Goal: Task Accomplishment & Management: Manage account settings

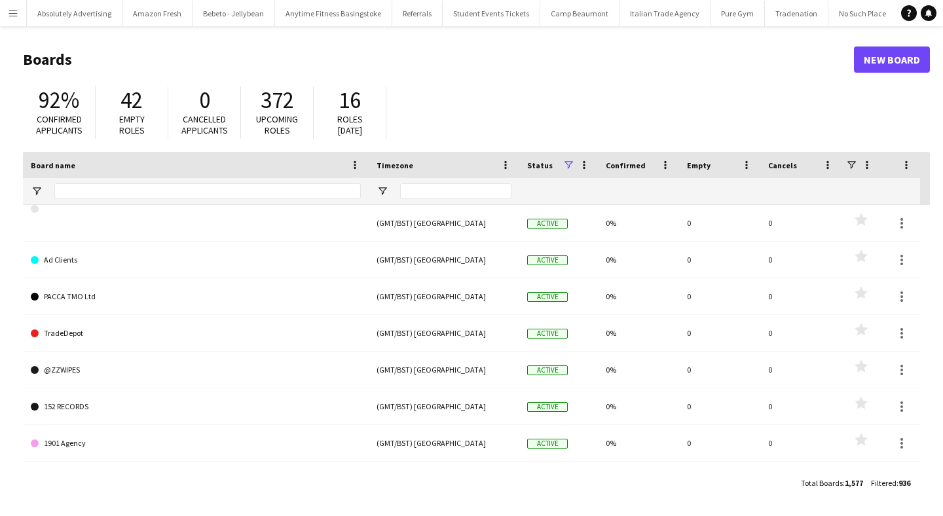
click at [12, 13] on app-icon "Menu" at bounding box center [13, 13] width 10 height 10
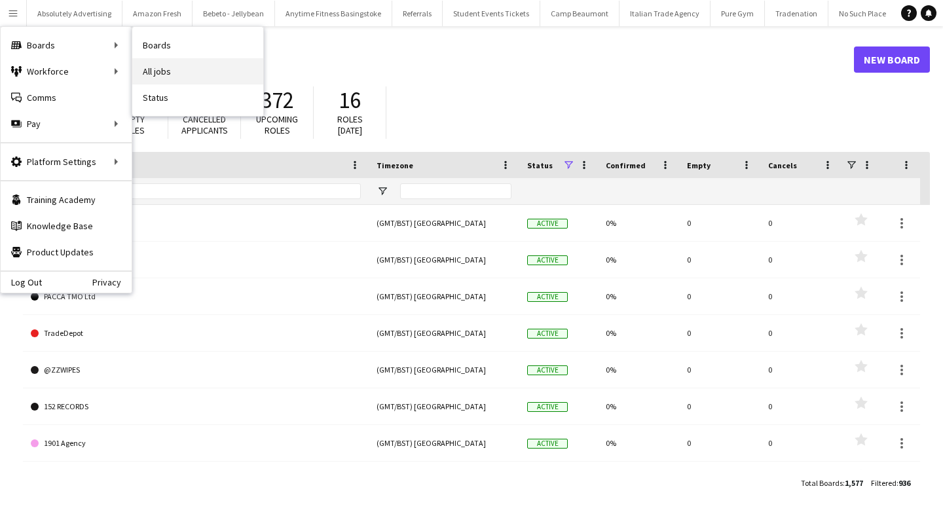
click at [183, 70] on link "All jobs" at bounding box center [197, 71] width 131 height 26
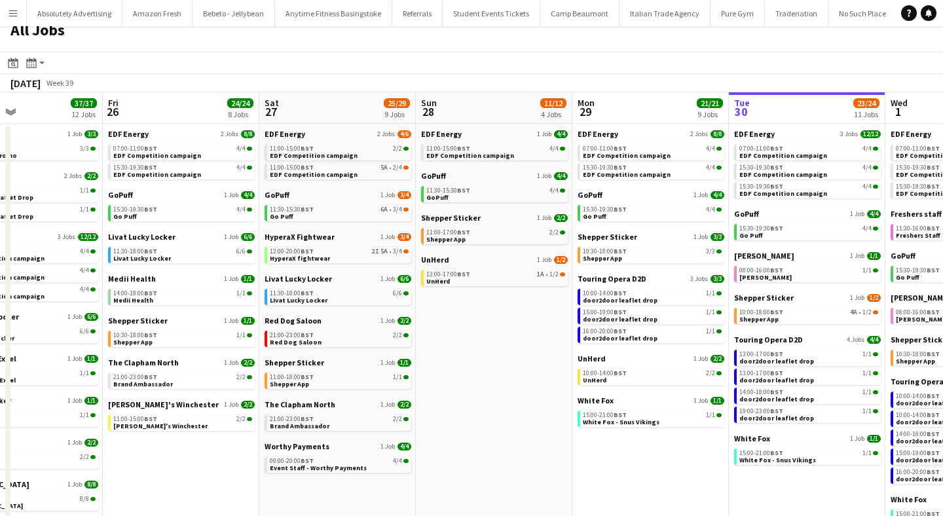
scroll to position [0, 366]
click at [322, 254] on span "HyperaX fightwear" at bounding box center [301, 258] width 60 height 9
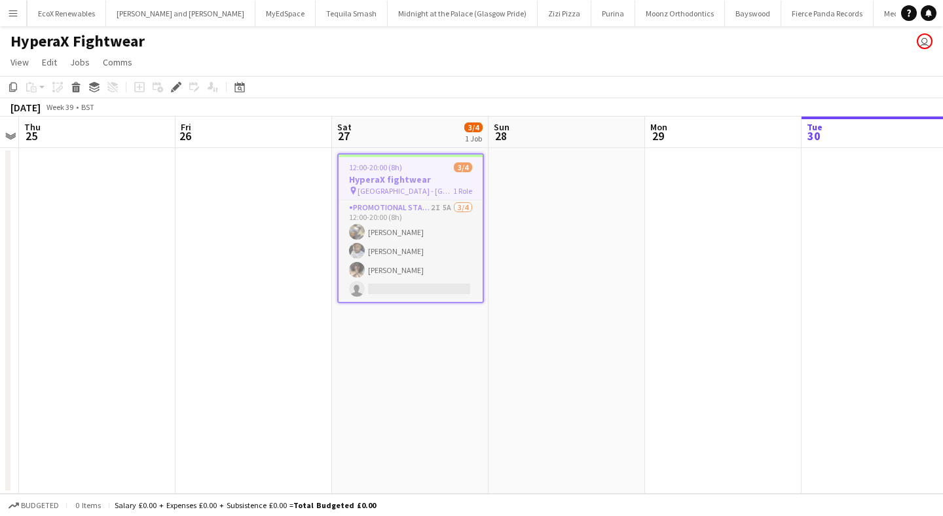
scroll to position [0, 48119]
click at [178, 83] on icon "Edit" at bounding box center [176, 87] width 10 height 10
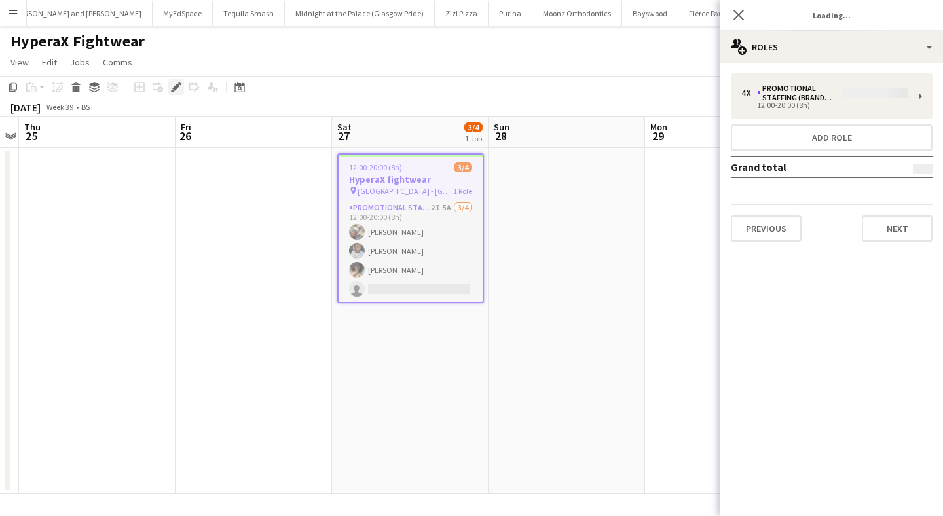
type input "**********"
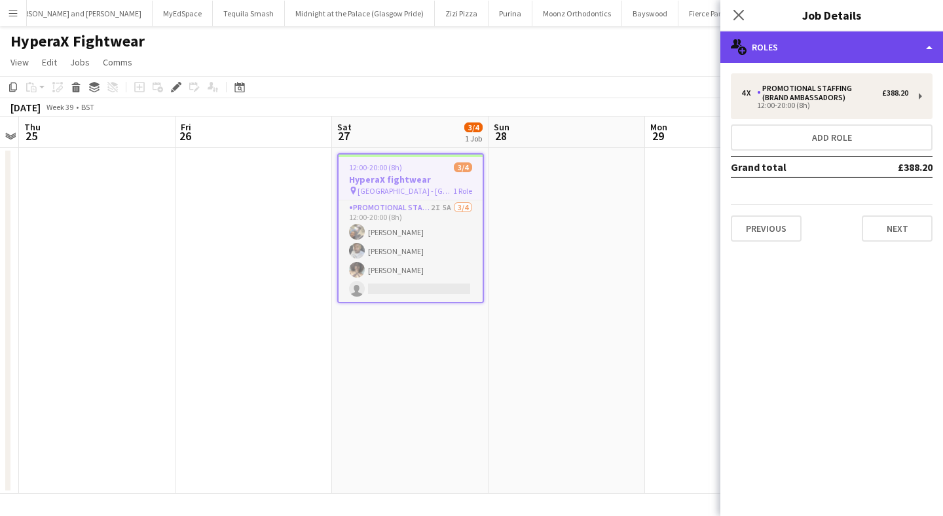
click at [812, 50] on div "multiple-users-add Roles" at bounding box center [832, 46] width 223 height 31
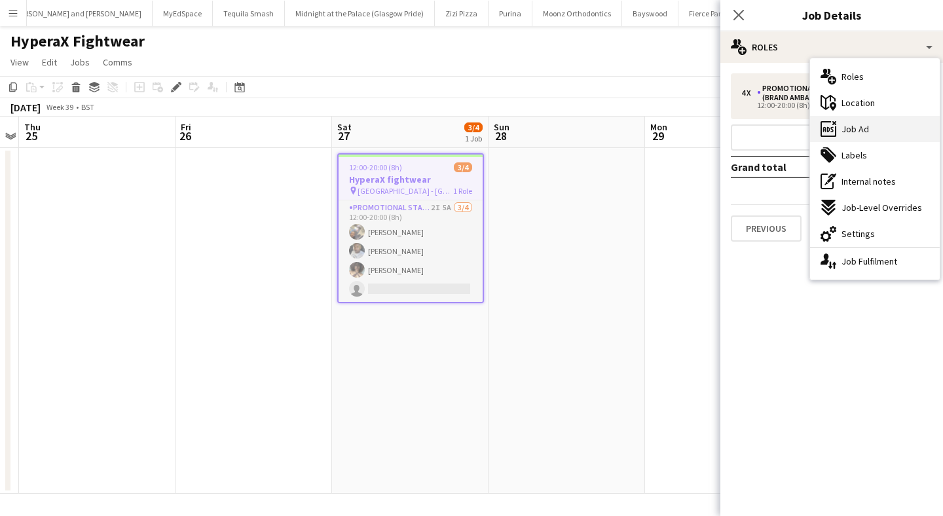
click at [866, 128] on span "Job Ad" at bounding box center [856, 129] width 28 height 12
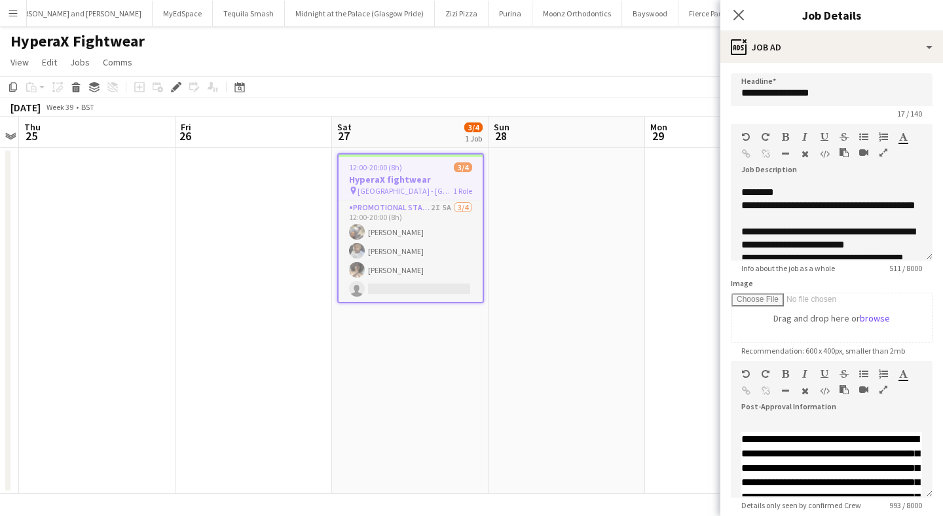
scroll to position [170, 0]
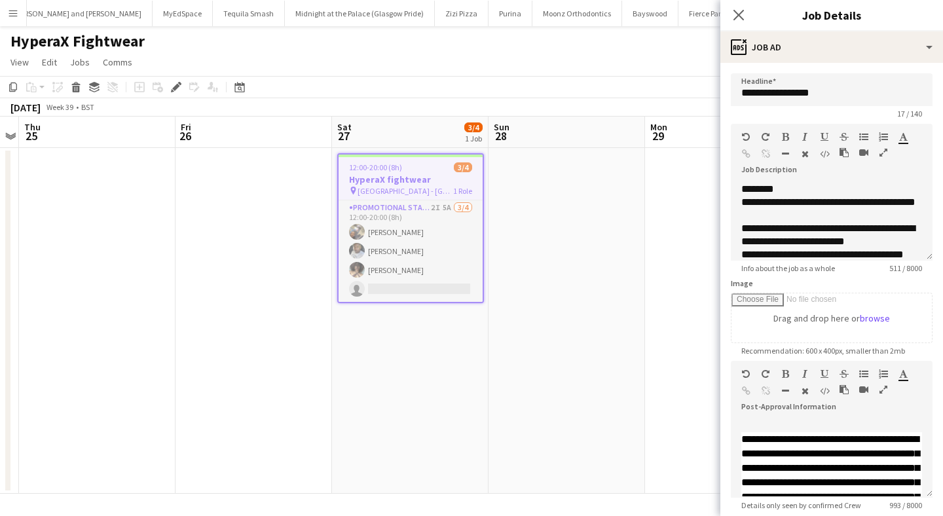
click at [580, 195] on app-date-cell at bounding box center [567, 321] width 157 height 346
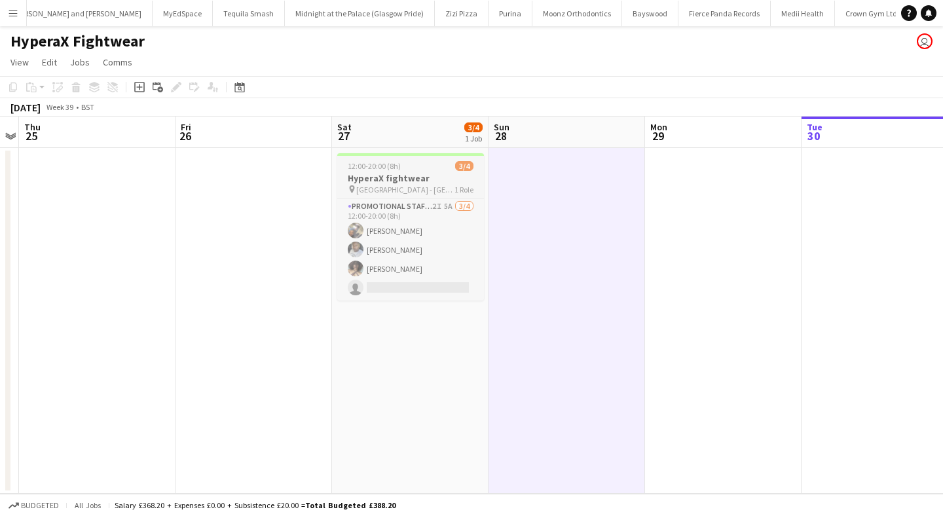
click at [420, 167] on div "12:00-20:00 (8h) 3/4" at bounding box center [410, 166] width 147 height 10
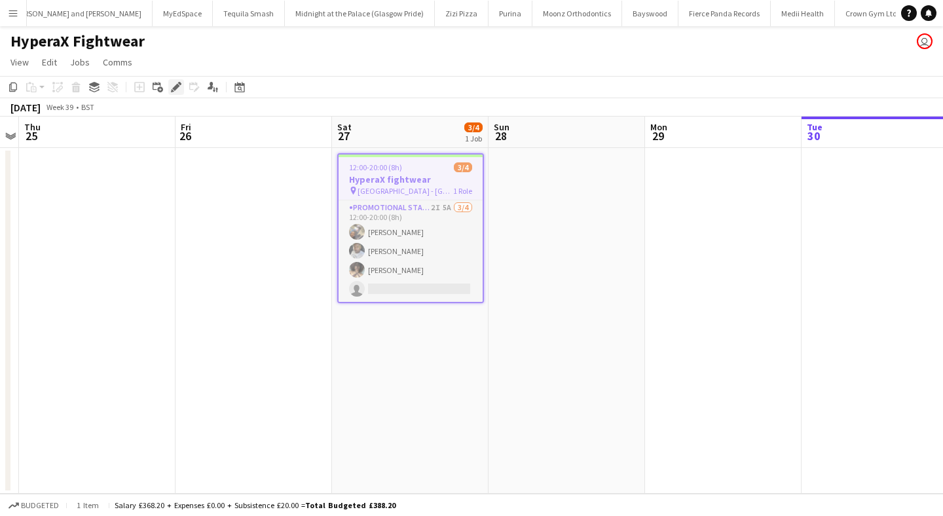
click at [178, 83] on icon "Edit" at bounding box center [176, 87] width 10 height 10
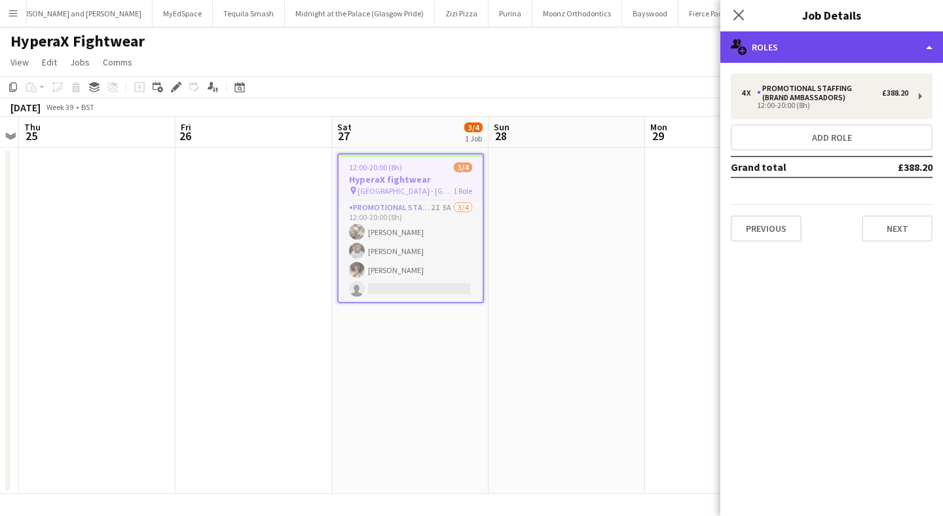
click at [804, 39] on div "multiple-users-add Roles" at bounding box center [832, 46] width 223 height 31
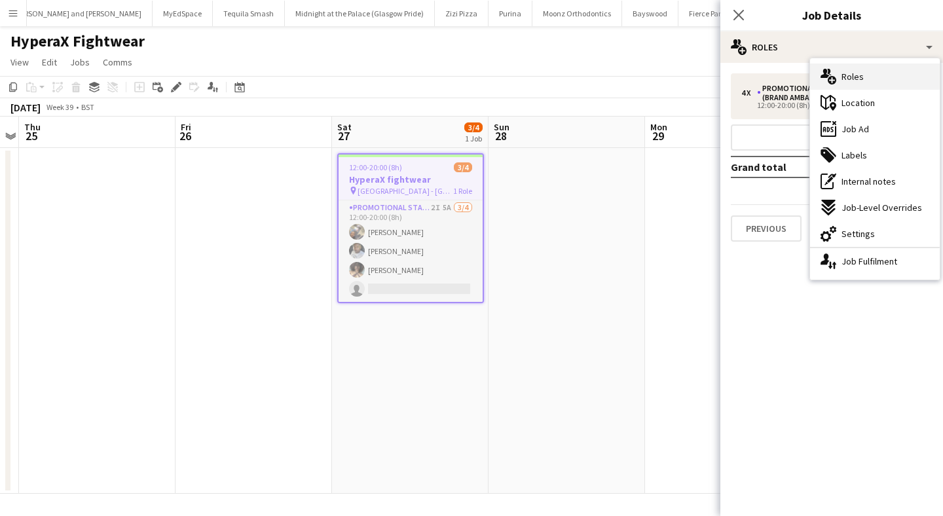
click at [852, 83] on div "multiple-users-add Roles" at bounding box center [875, 77] width 130 height 26
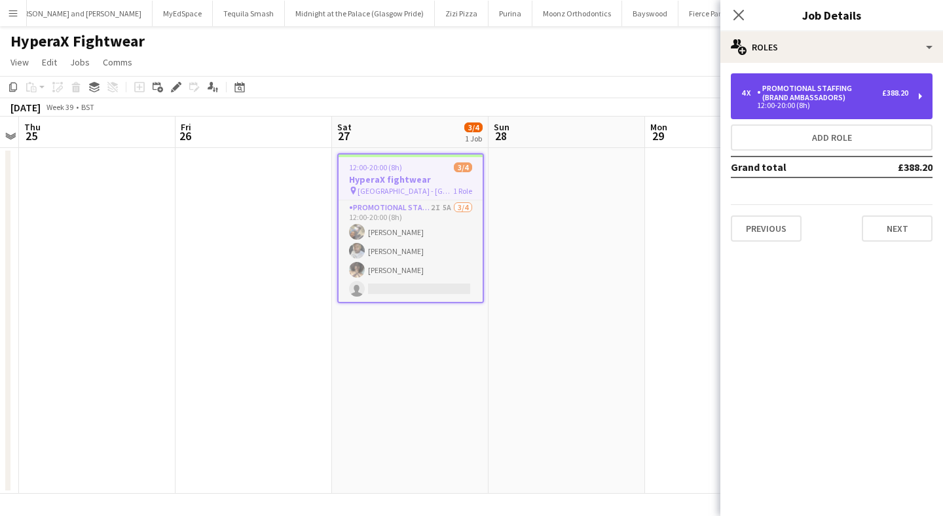
click at [827, 100] on div "Promotional Staffing (Brand Ambassadors)" at bounding box center [819, 93] width 125 height 18
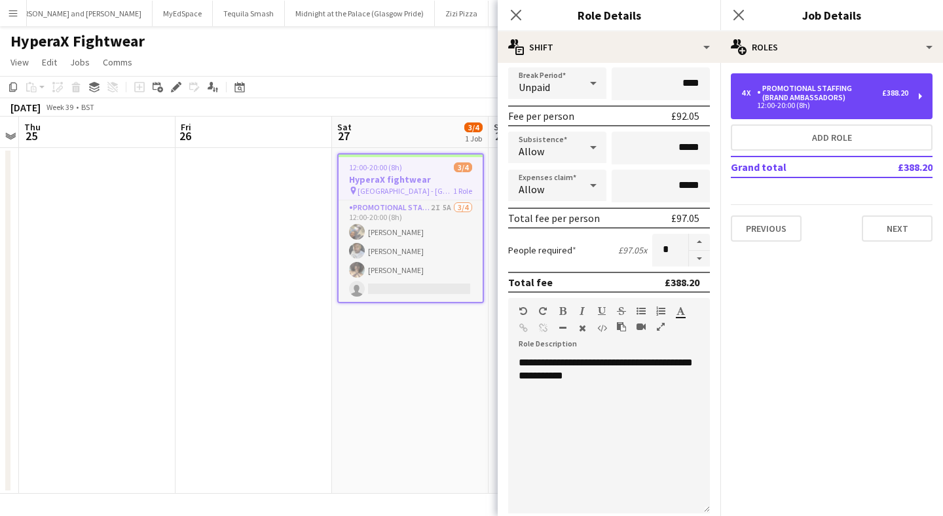
scroll to position [219, 0]
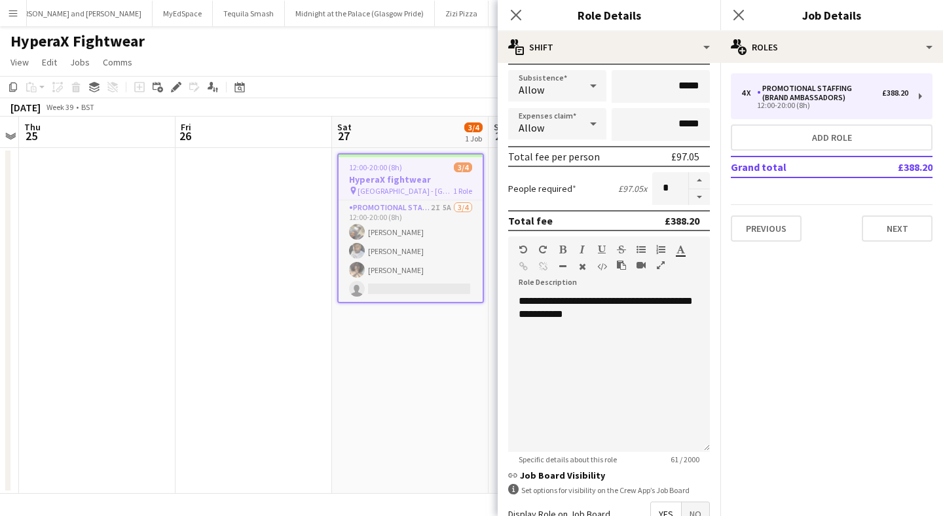
click at [401, 369] on app-date-cell "12:00-20:00 (8h) 3/4 HyperaX fightwear pin Victoria Station - Manchester 1 Role…" at bounding box center [410, 321] width 157 height 346
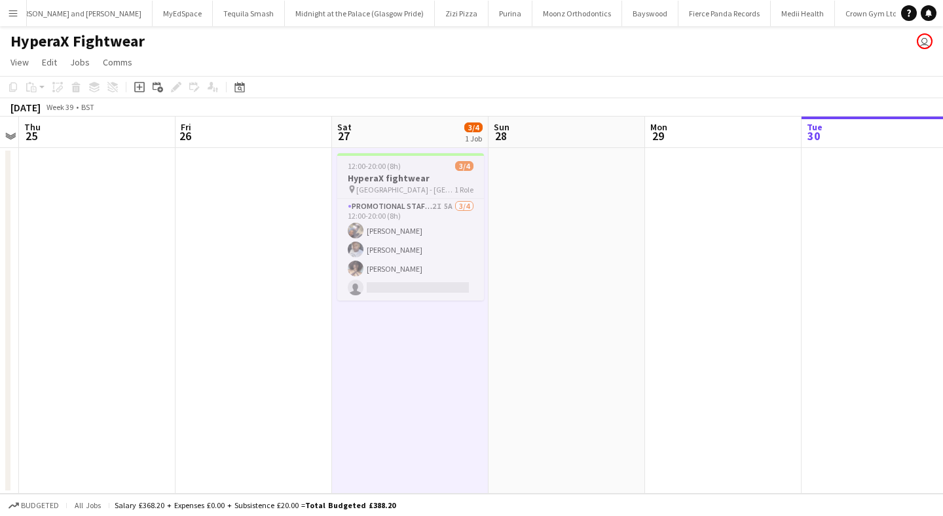
click at [392, 174] on h3 "HyperaX fightwear" at bounding box center [410, 178] width 147 height 12
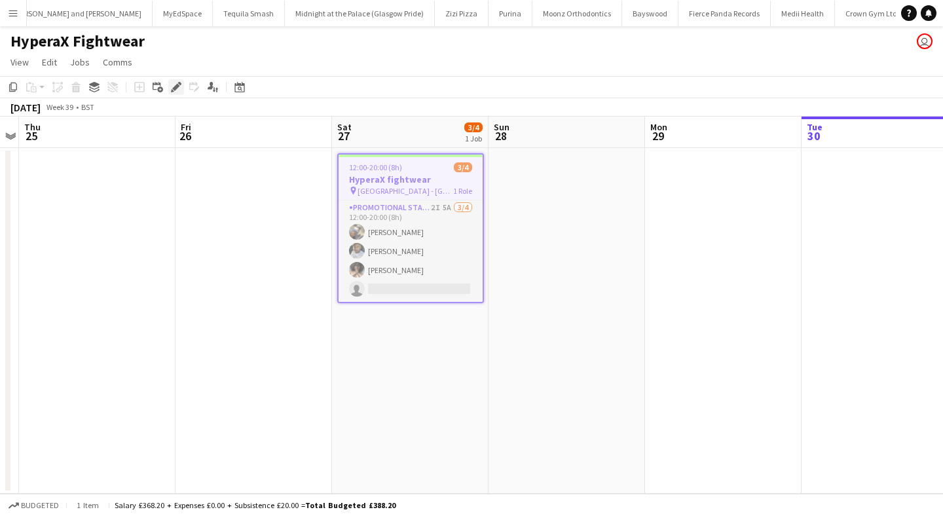
click at [172, 82] on icon "Edit" at bounding box center [176, 87] width 10 height 10
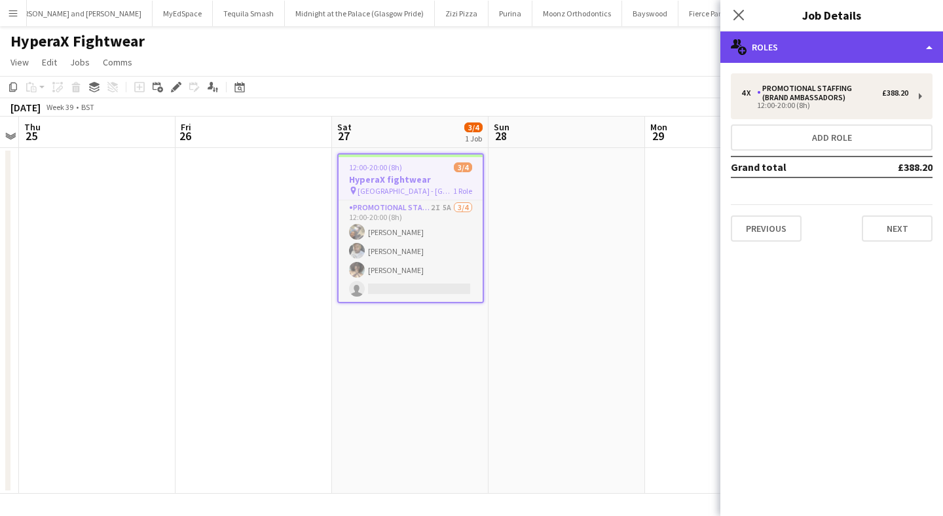
click at [800, 48] on div "multiple-users-add Roles" at bounding box center [832, 46] width 223 height 31
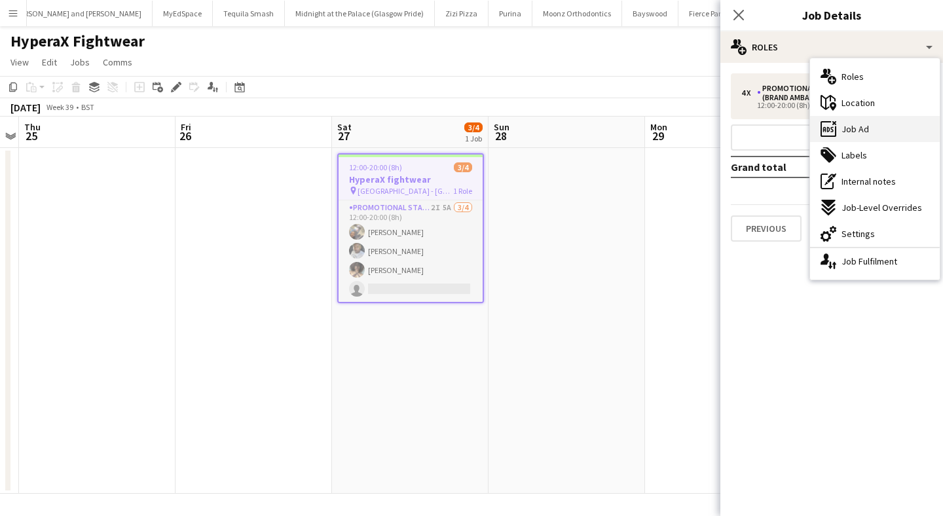
click at [858, 130] on span "Job Ad" at bounding box center [856, 129] width 28 height 12
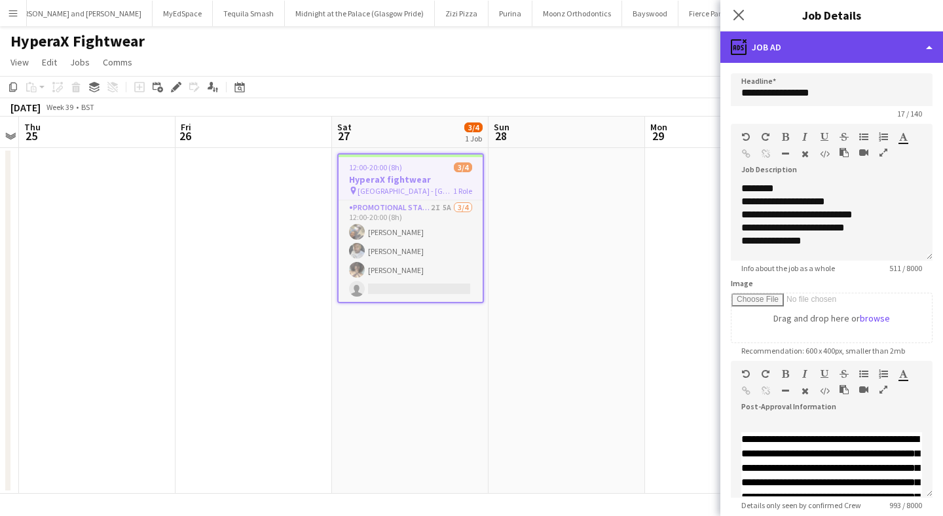
click at [814, 43] on div "ads-window Job Ad" at bounding box center [832, 46] width 223 height 31
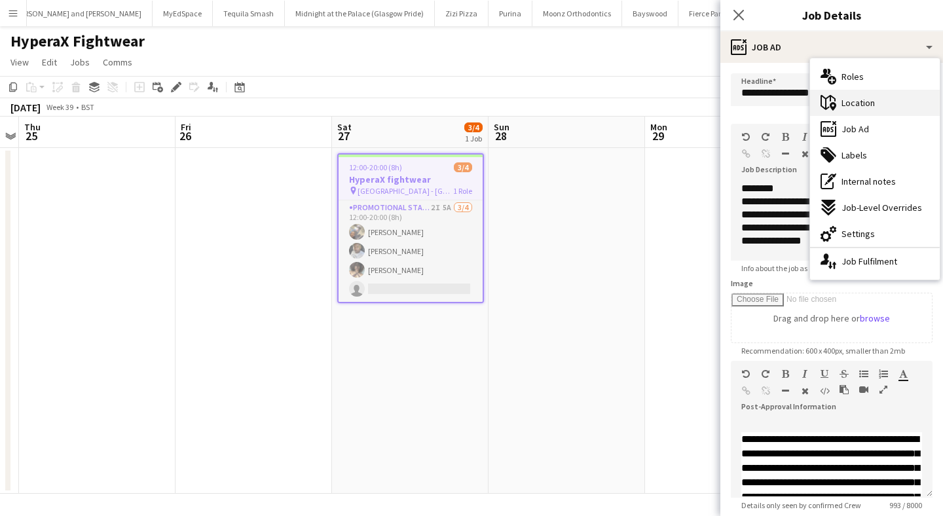
click at [871, 100] on span "Location" at bounding box center [858, 103] width 33 height 12
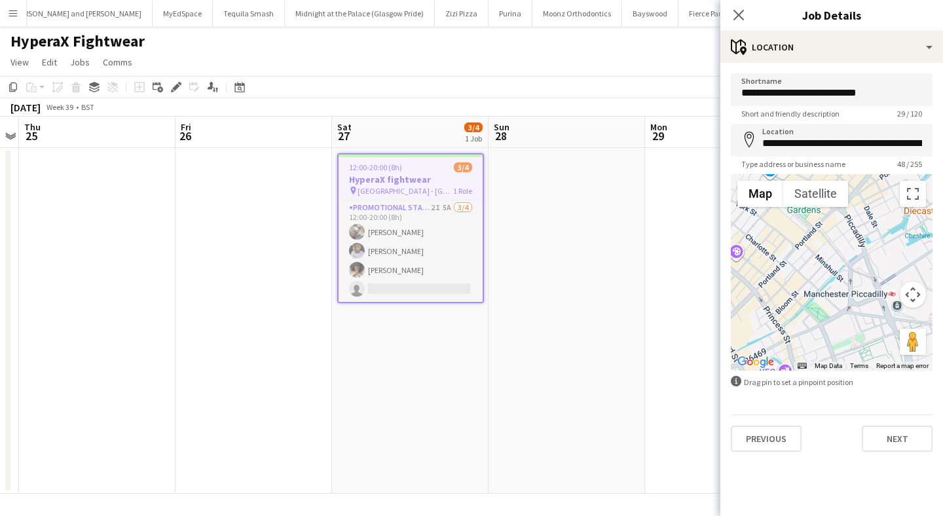
drag, startPoint x: 854, startPoint y: 345, endPoint x: 943, endPoint y: 304, distance: 98.2
click at [941, 301] on form "**********" at bounding box center [832, 262] width 223 height 379
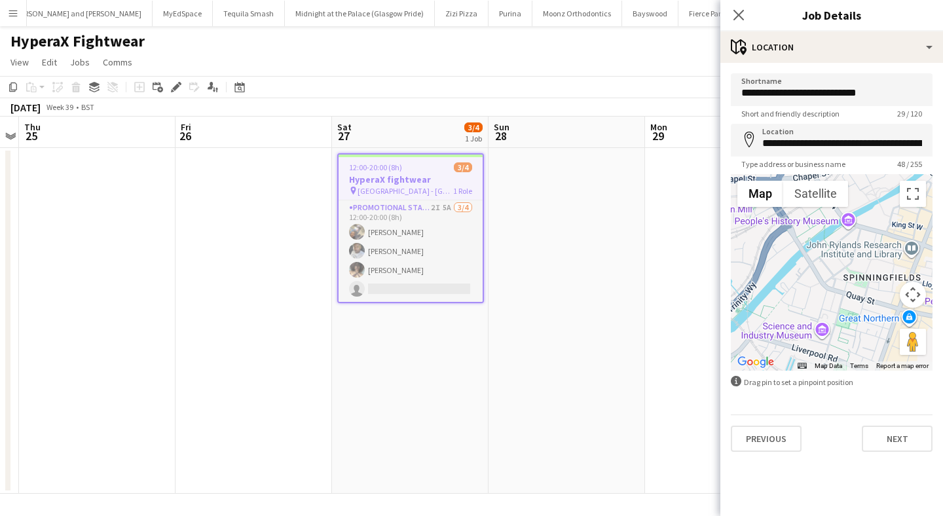
drag, startPoint x: 865, startPoint y: 245, endPoint x: 742, endPoint y: 314, distance: 140.5
click at [742, 314] on div at bounding box center [832, 272] width 202 height 197
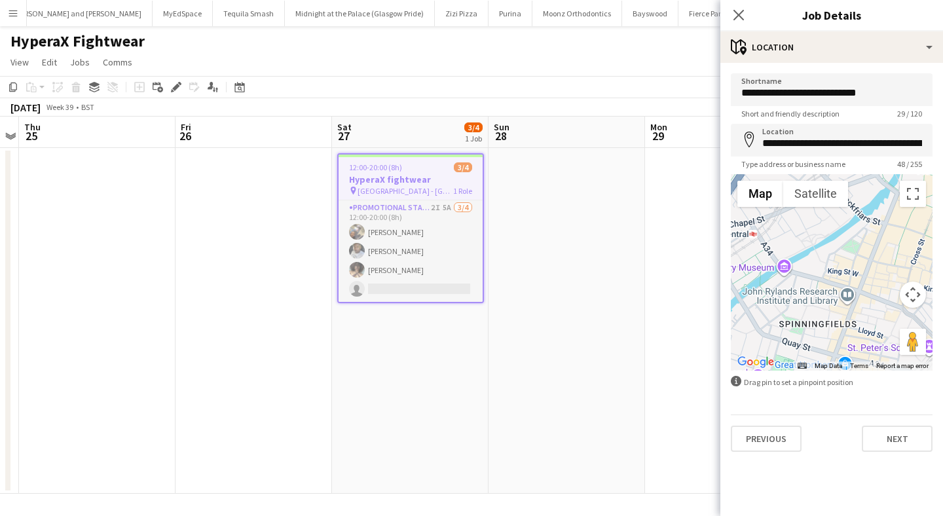
scroll to position [0, 450]
drag, startPoint x: 719, startPoint y: 261, endPoint x: 816, endPoint y: 309, distance: 108.7
click at [816, 310] on body "Menu Boards Boards Boards All jobs Status Workforce Workforce My Workforce Recr…" at bounding box center [471, 258] width 943 height 516
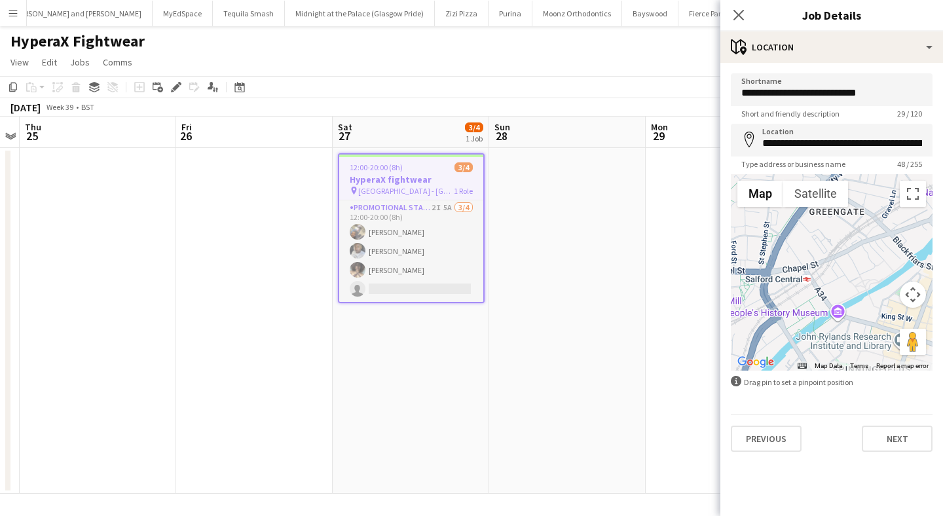
drag, startPoint x: 807, startPoint y: 292, endPoint x: 863, endPoint y: 339, distance: 73.0
click at [863, 339] on div at bounding box center [832, 272] width 202 height 197
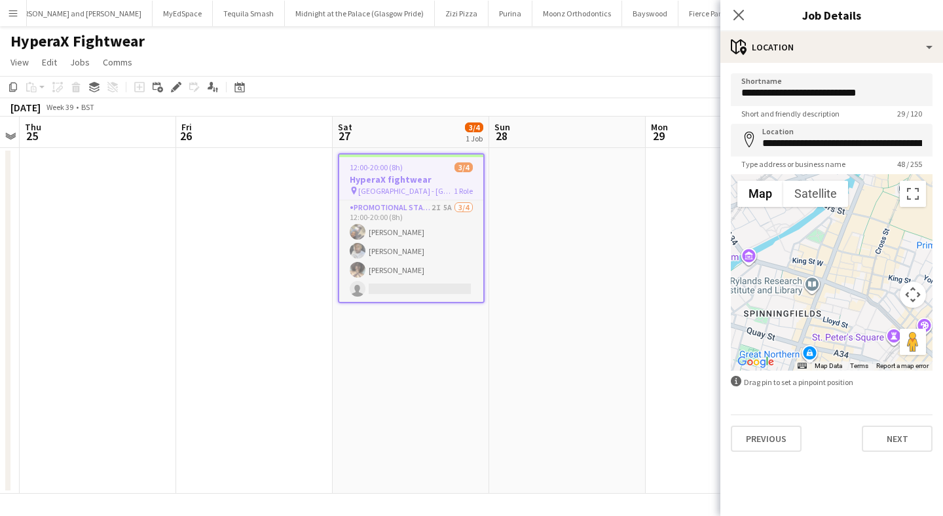
drag, startPoint x: 863, startPoint y: 339, endPoint x: 772, endPoint y: 282, distance: 106.5
click at [772, 282] on div at bounding box center [832, 272] width 202 height 197
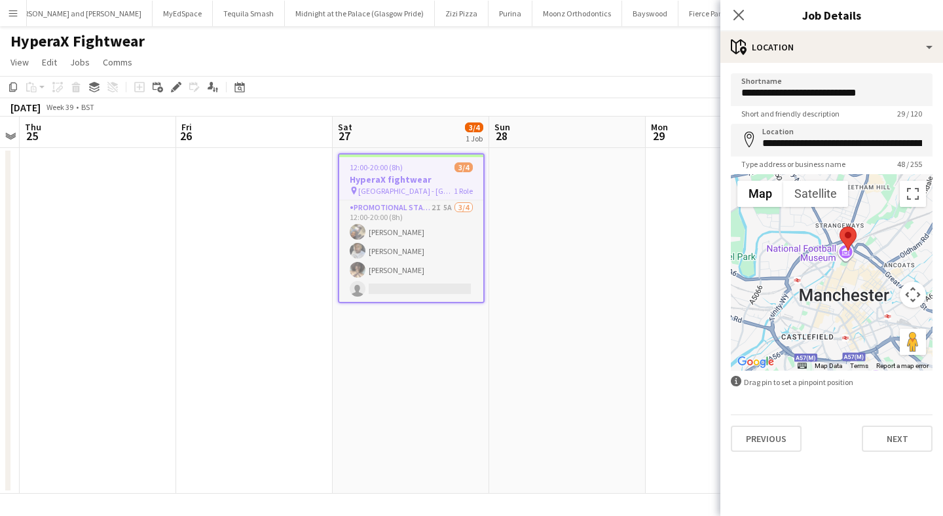
drag, startPoint x: 879, startPoint y: 223, endPoint x: 860, endPoint y: 250, distance: 32.9
click at [860, 250] on div at bounding box center [832, 272] width 202 height 197
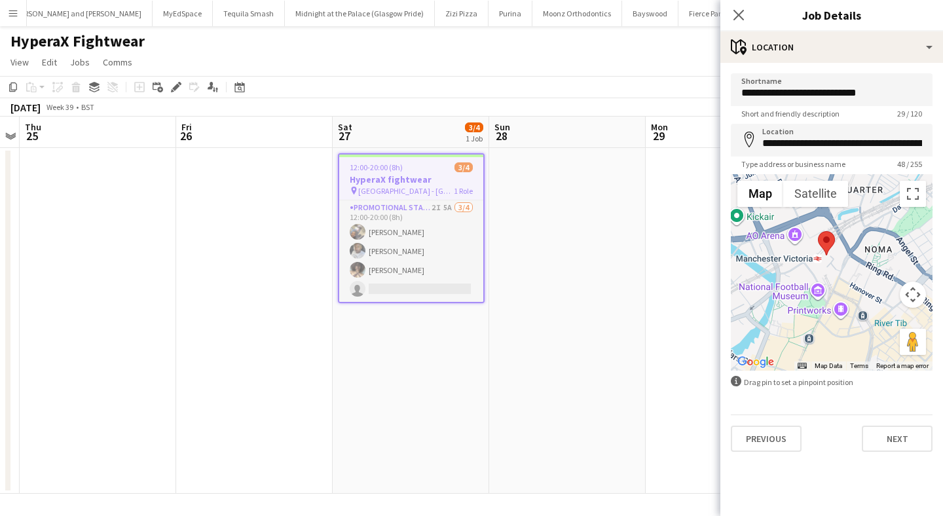
drag, startPoint x: 860, startPoint y: 250, endPoint x: 889, endPoint y: 255, distance: 29.2
click at [886, 255] on div at bounding box center [832, 272] width 202 height 197
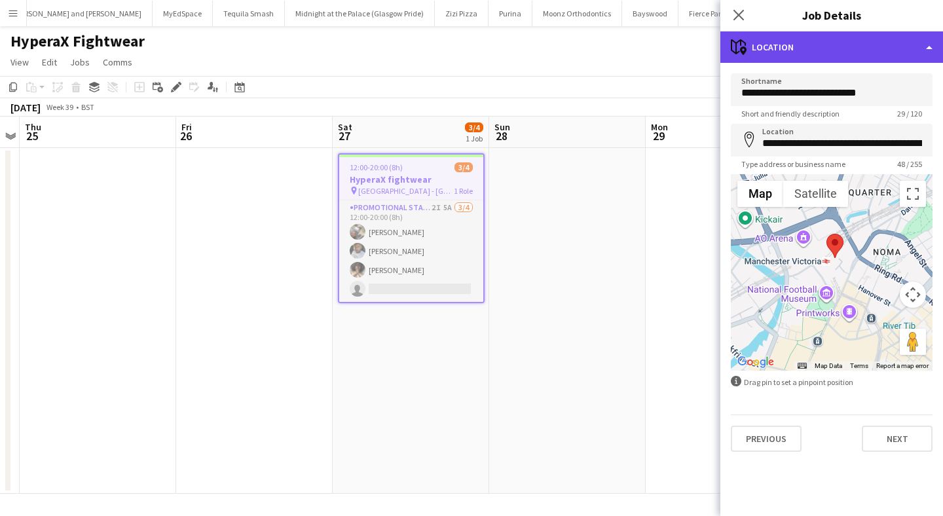
click at [832, 45] on div "maps-pin-1 Location" at bounding box center [832, 46] width 223 height 31
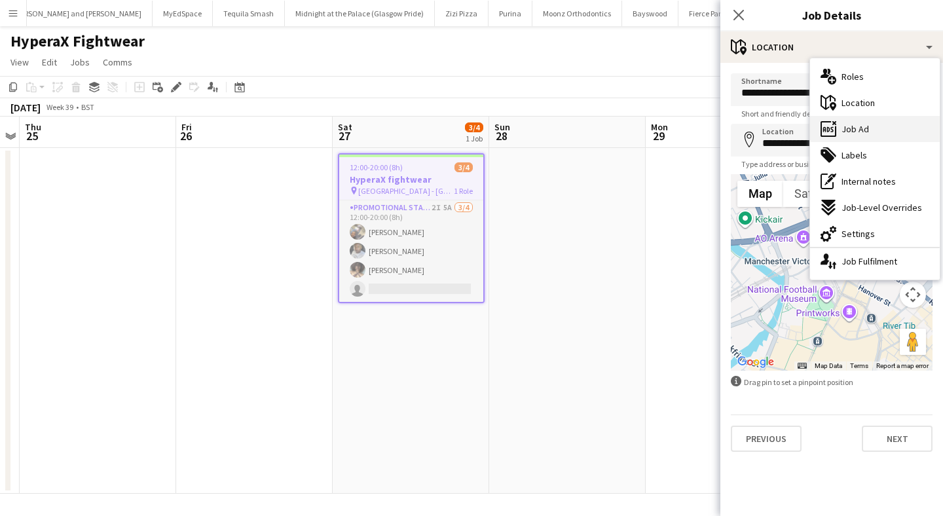
click at [858, 126] on span "Job Ad" at bounding box center [856, 129] width 28 height 12
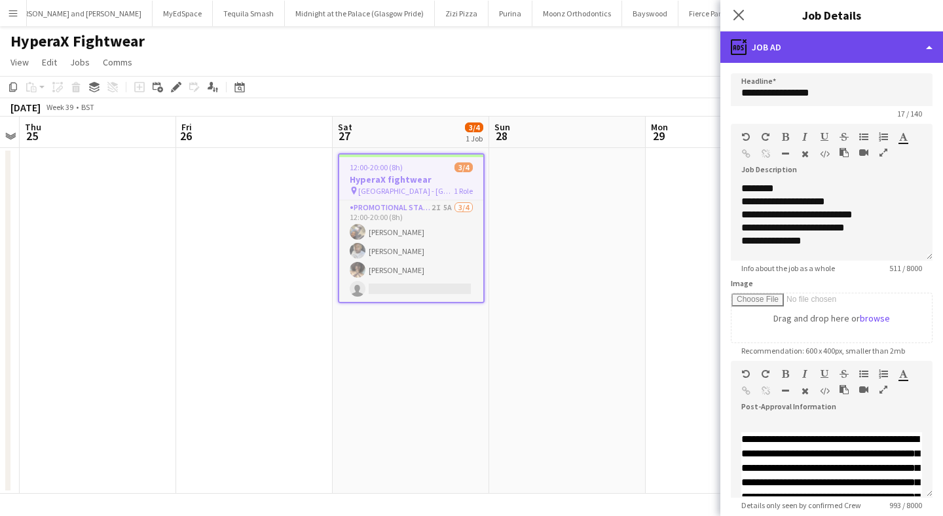
click at [835, 57] on div "ads-window Job Ad" at bounding box center [832, 46] width 223 height 31
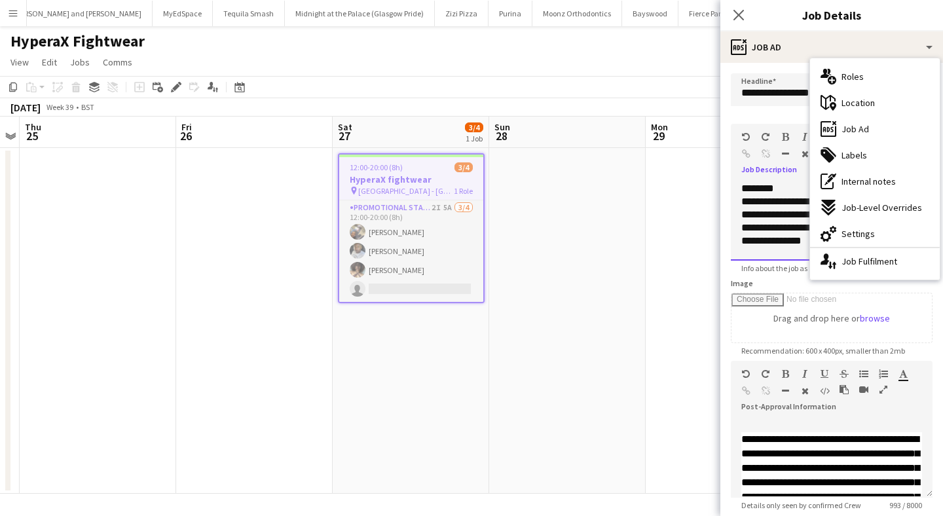
click at [767, 257] on div at bounding box center [832, 254] width 181 height 13
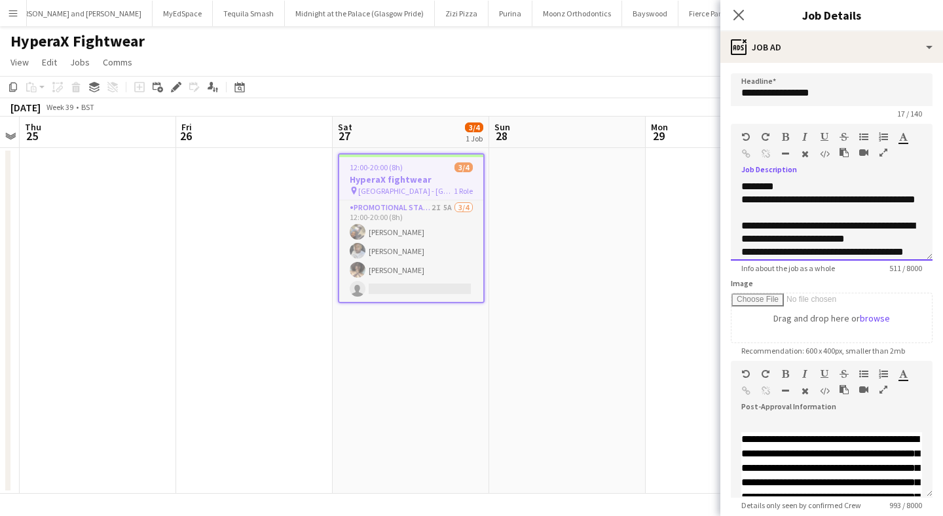
scroll to position [165, 0]
